Goal: Information Seeking & Learning: Learn about a topic

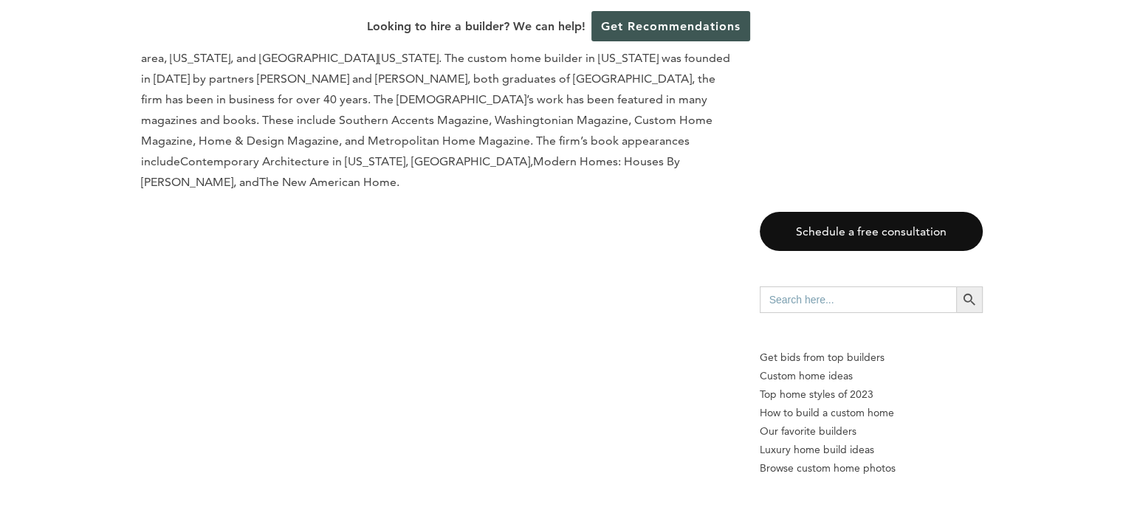
scroll to position [10520, 0]
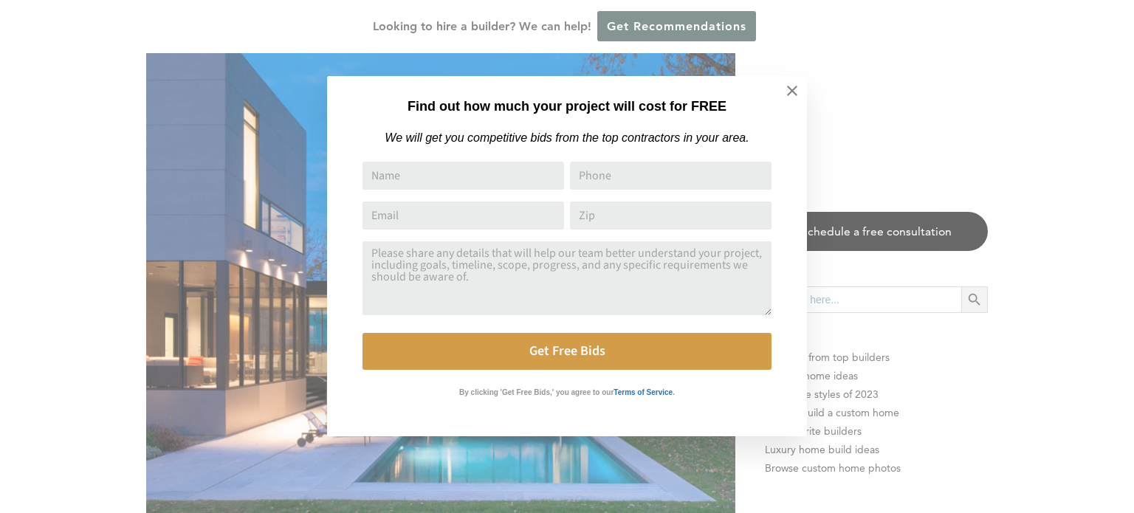
click at [243, 363] on div "Find out how much your project will cost for FREE We will get you competitive b…" at bounding box center [567, 256] width 1134 height 513
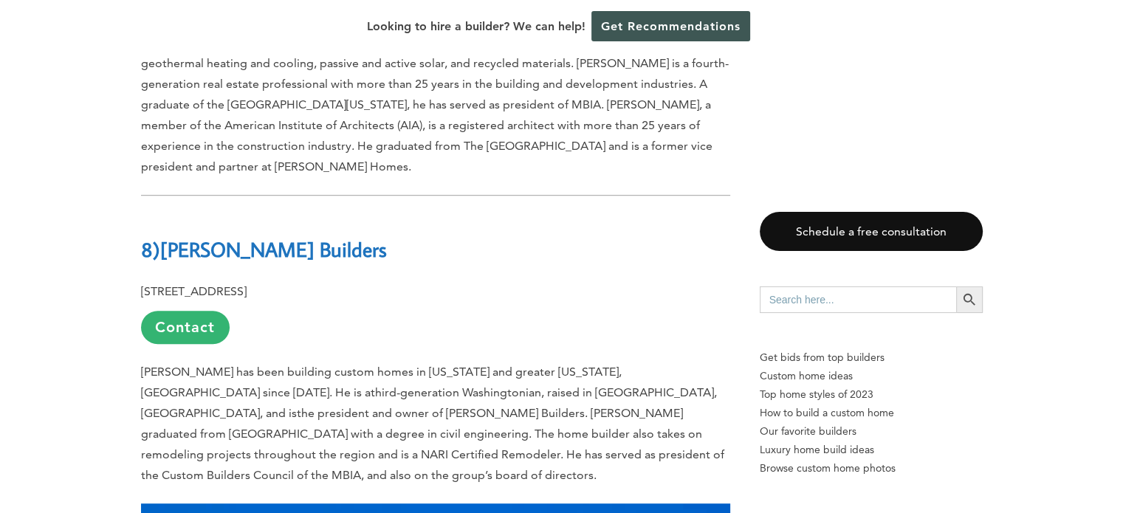
scroll to position [6421, 0]
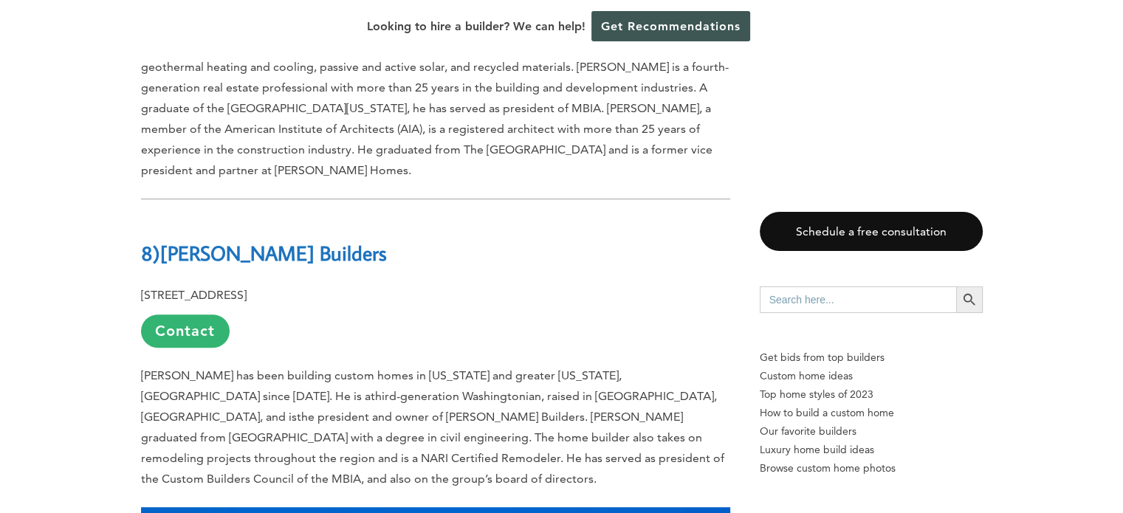
drag, startPoint x: 168, startPoint y: 112, endPoint x: 376, endPoint y: 114, distance: 207.5
click at [376, 217] on h2 "8) [PERSON_NAME] Builders" at bounding box center [435, 242] width 589 height 51
copy b "[PERSON_NAME] Builders"
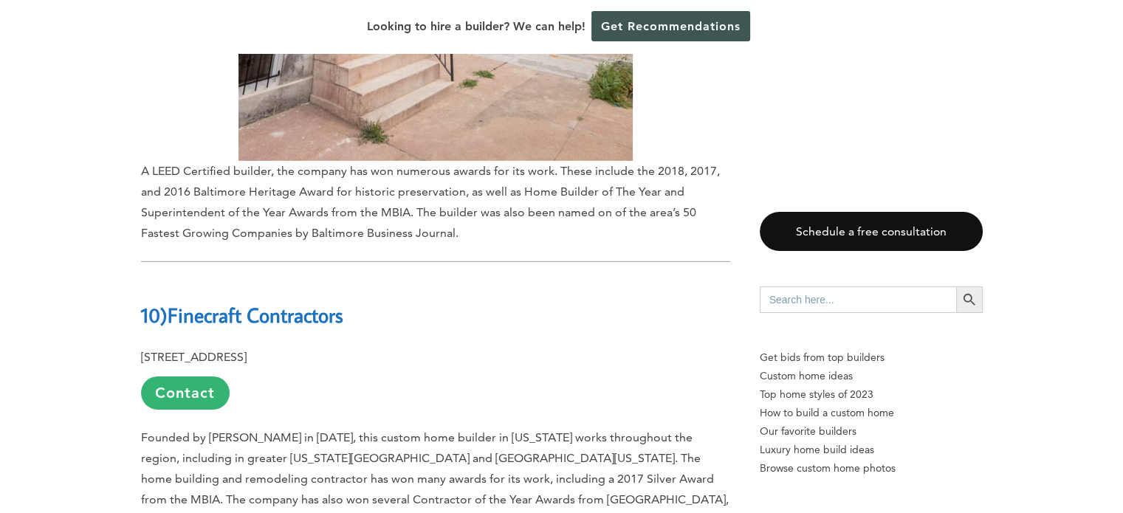
scroll to position [4637, 0]
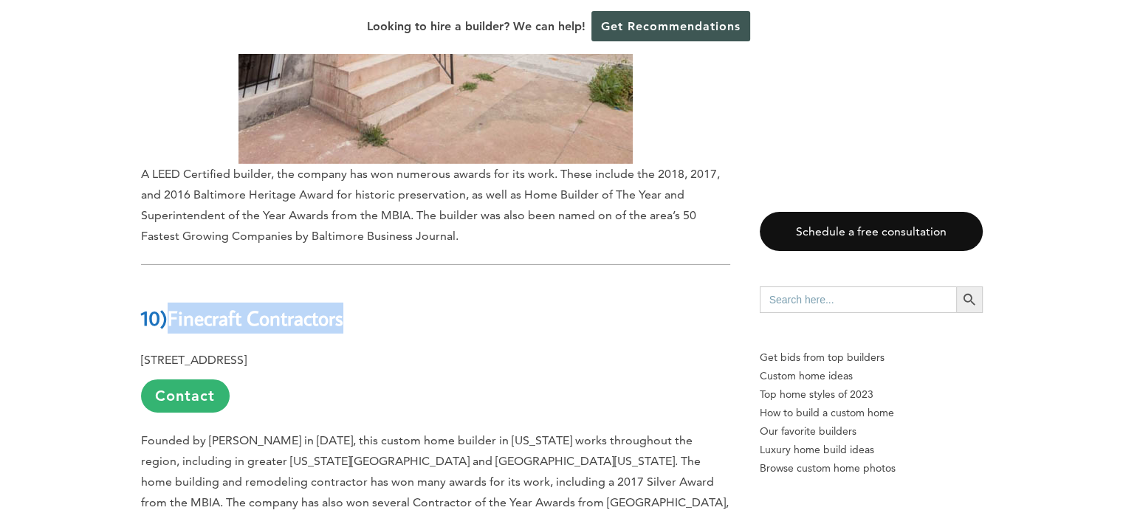
drag, startPoint x: 169, startPoint y: 199, endPoint x: 363, endPoint y: 182, distance: 195.0
click at [363, 283] on h2 "10) Finecraft Contractors" at bounding box center [435, 308] width 589 height 51
copy link "Finecraft Contractors"
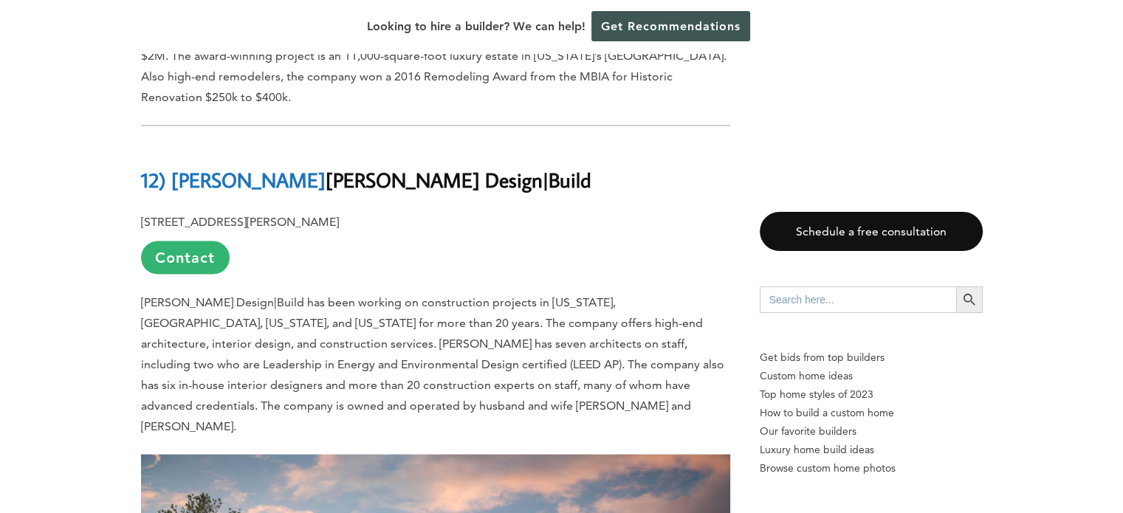
scroll to position [2833, 0]
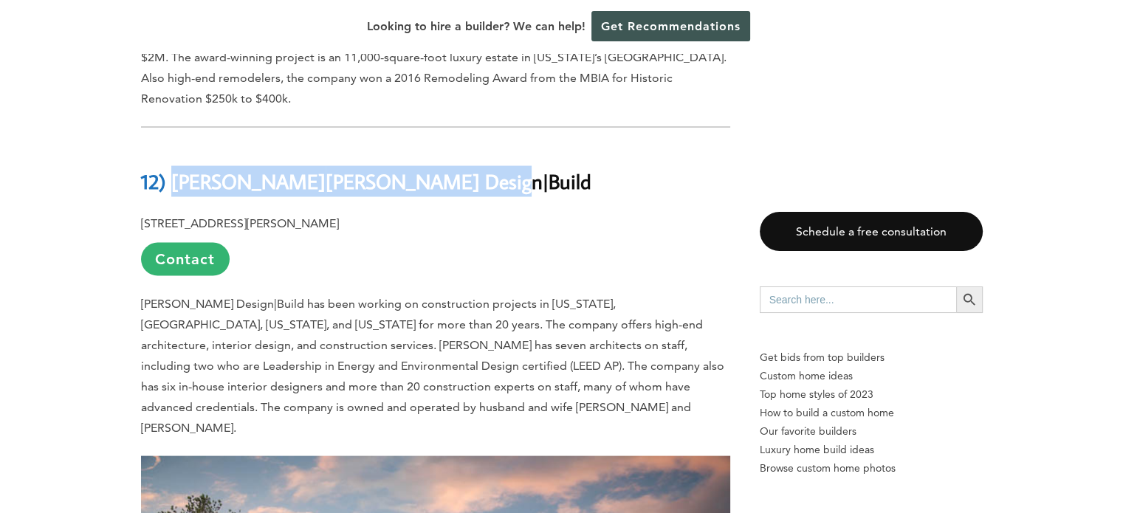
drag, startPoint x: 176, startPoint y: 103, endPoint x: 416, endPoint y: 96, distance: 240.8
click at [416, 145] on h2 "12) [PERSON_NAME] Design|Build" at bounding box center [435, 170] width 589 height 51
copy h2 "[PERSON_NAME] Design|Build"
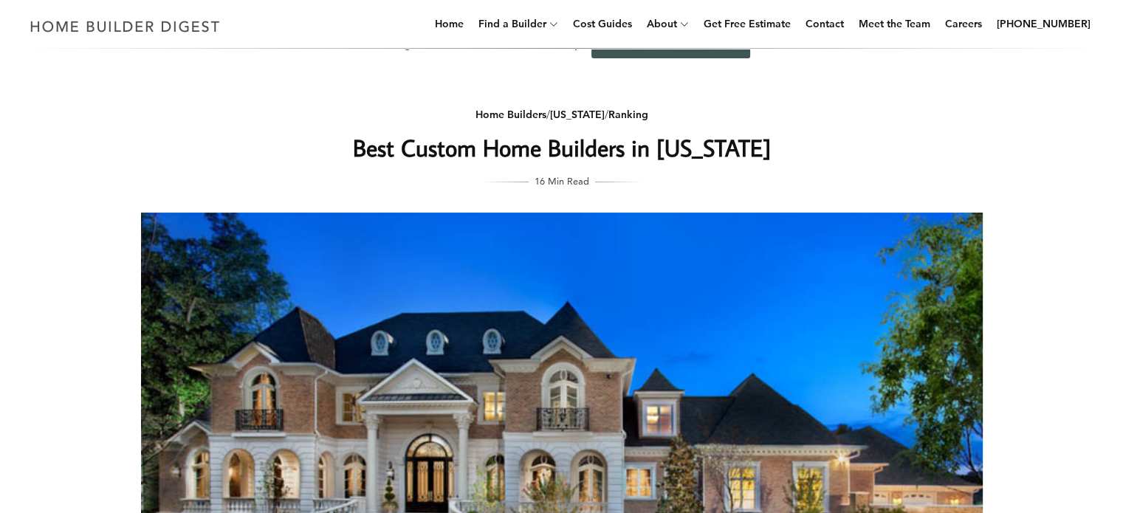
scroll to position [0, 0]
